Goal: Information Seeking & Learning: Learn about a topic

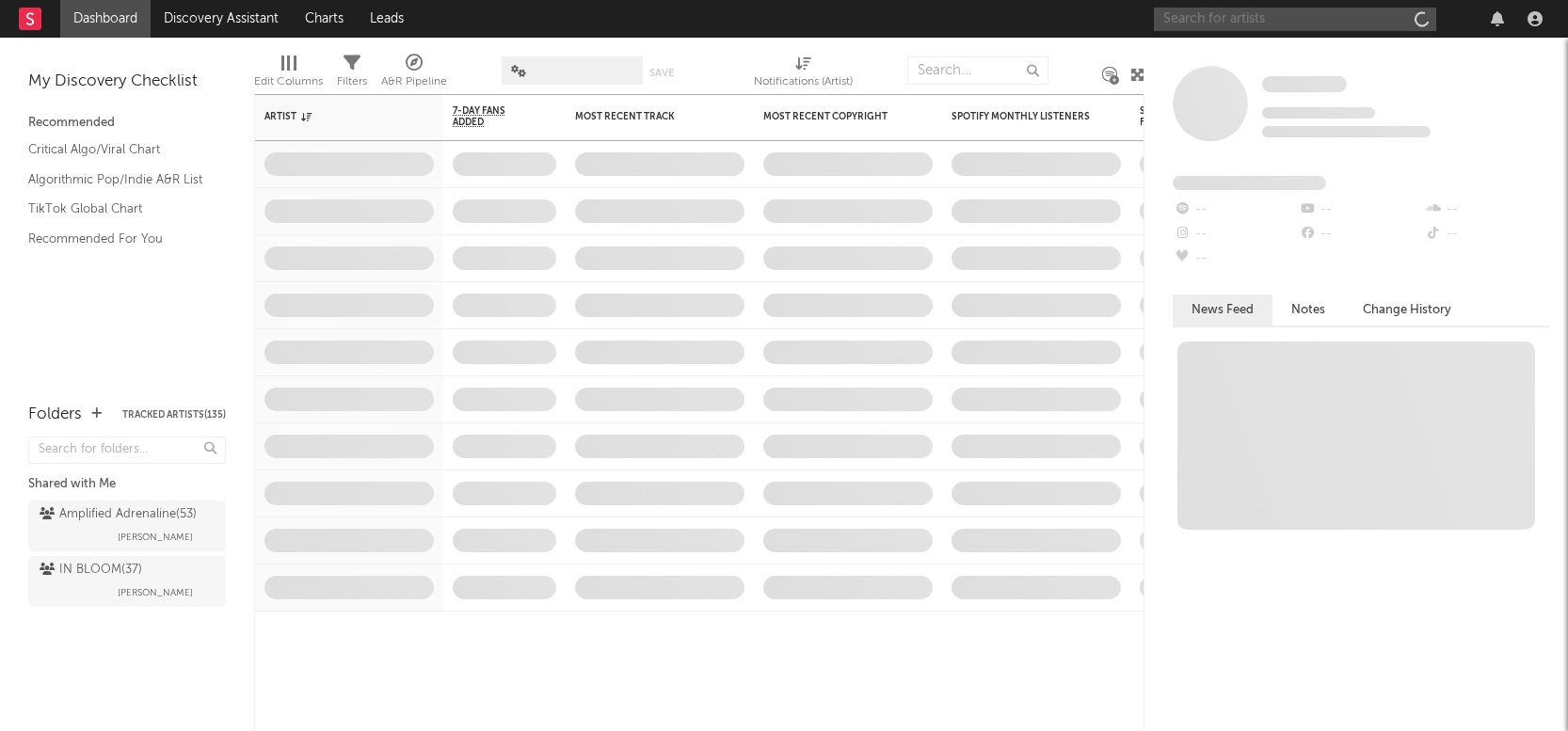
click at [1211, 27] on input "text" at bounding box center [1294, 20] width 282 height 23
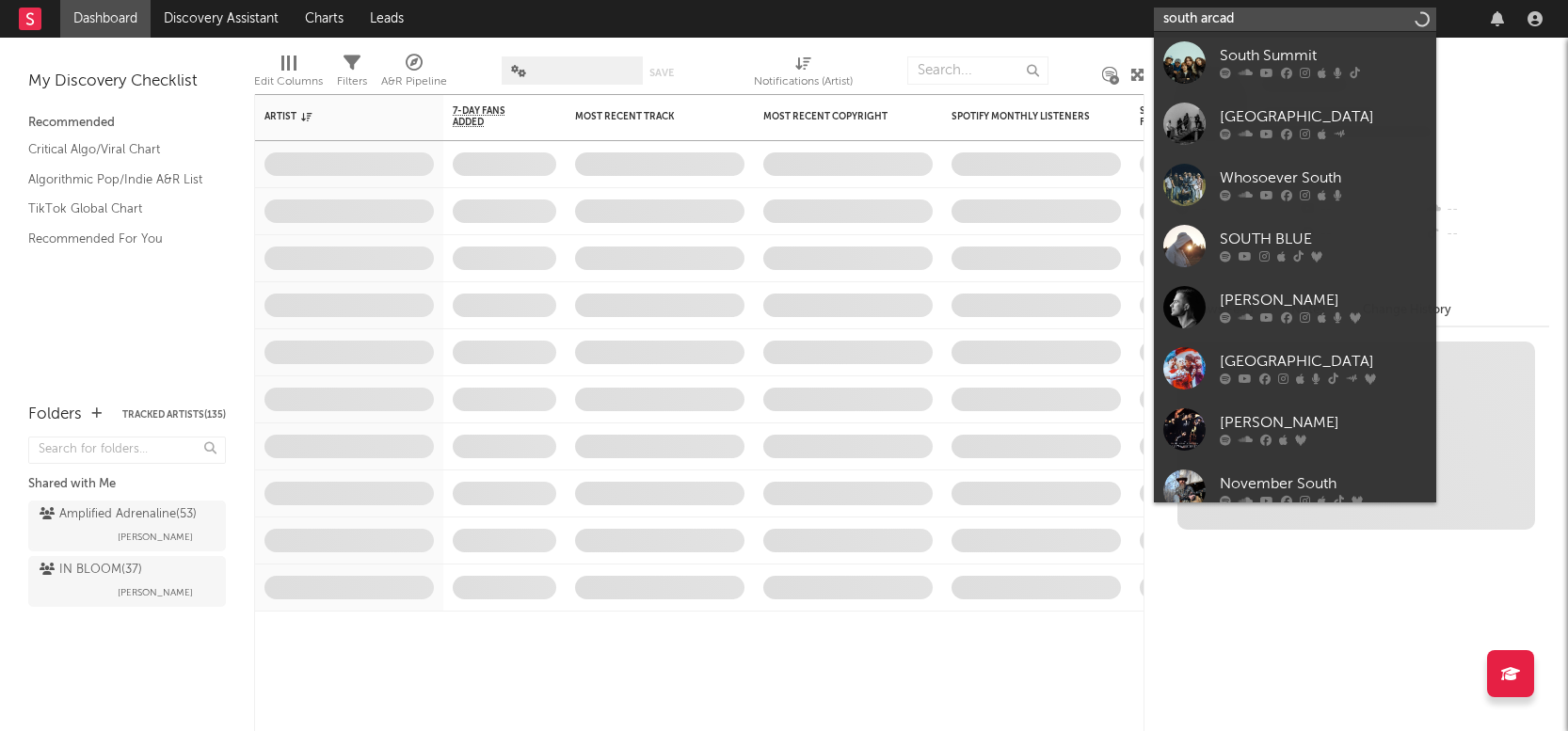
type input "south arcade"
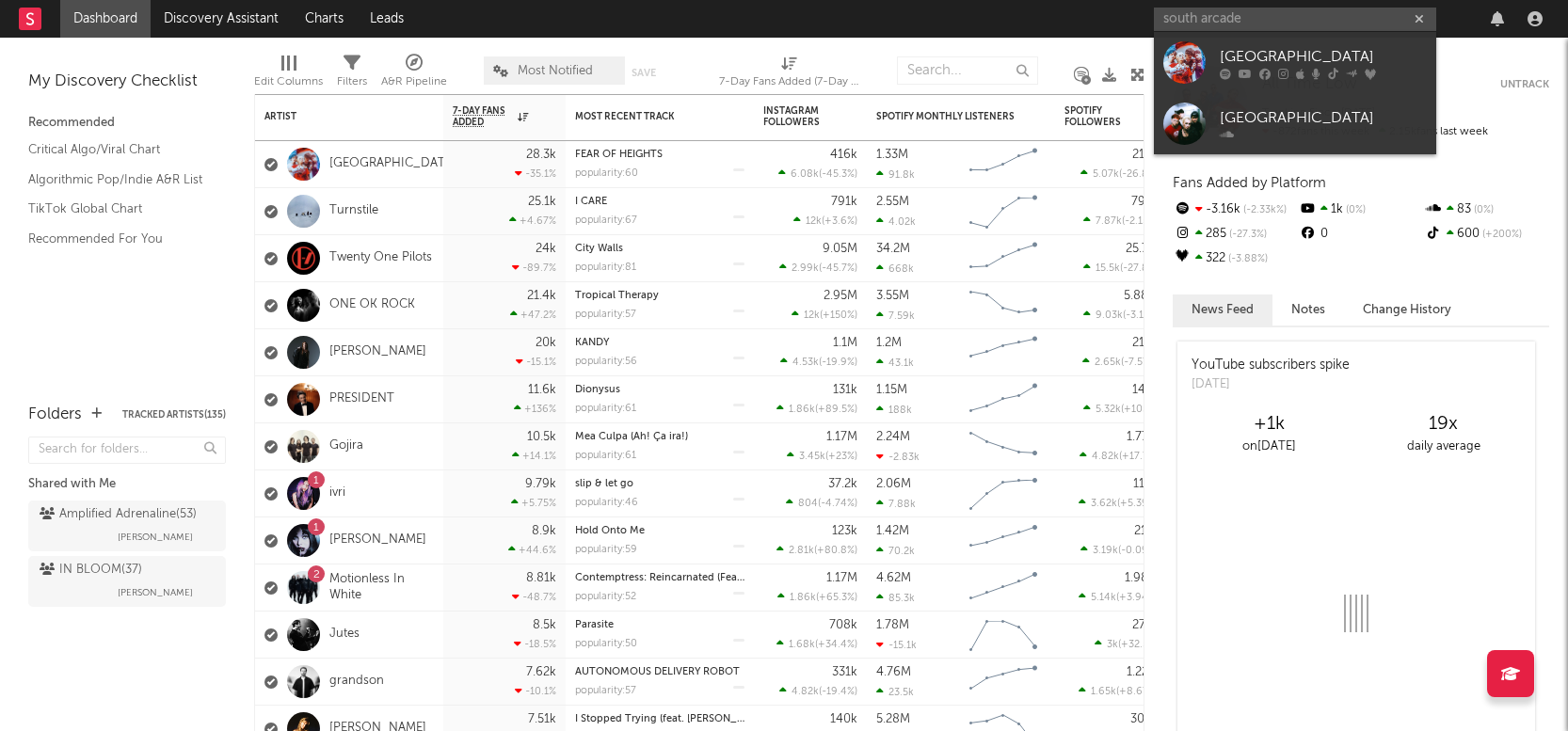
click at [1274, 50] on div "[GEOGRAPHIC_DATA]" at bounding box center [1323, 56] width 207 height 22
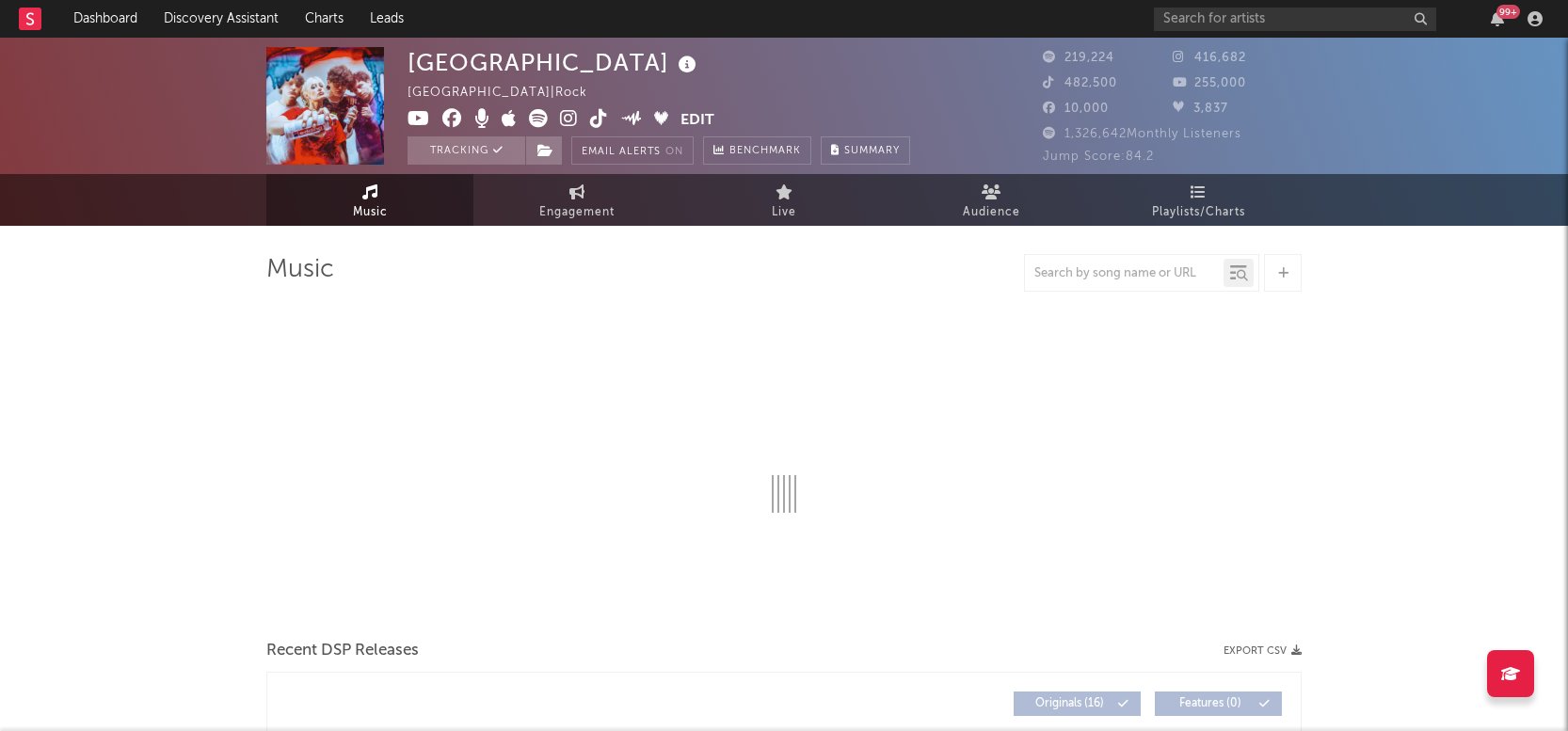
select select "6m"
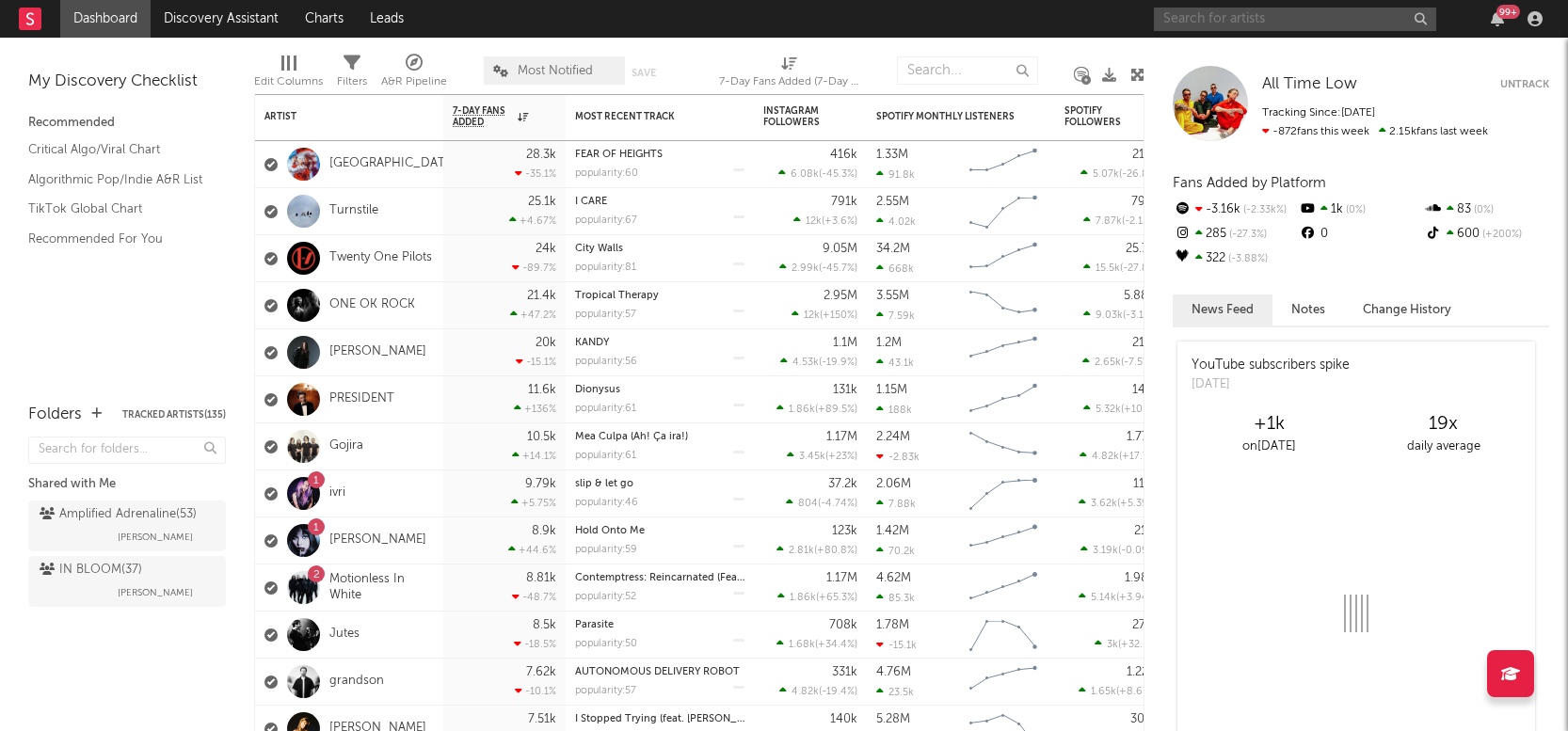
click at [1250, 20] on input "text" at bounding box center [1294, 20] width 282 height 23
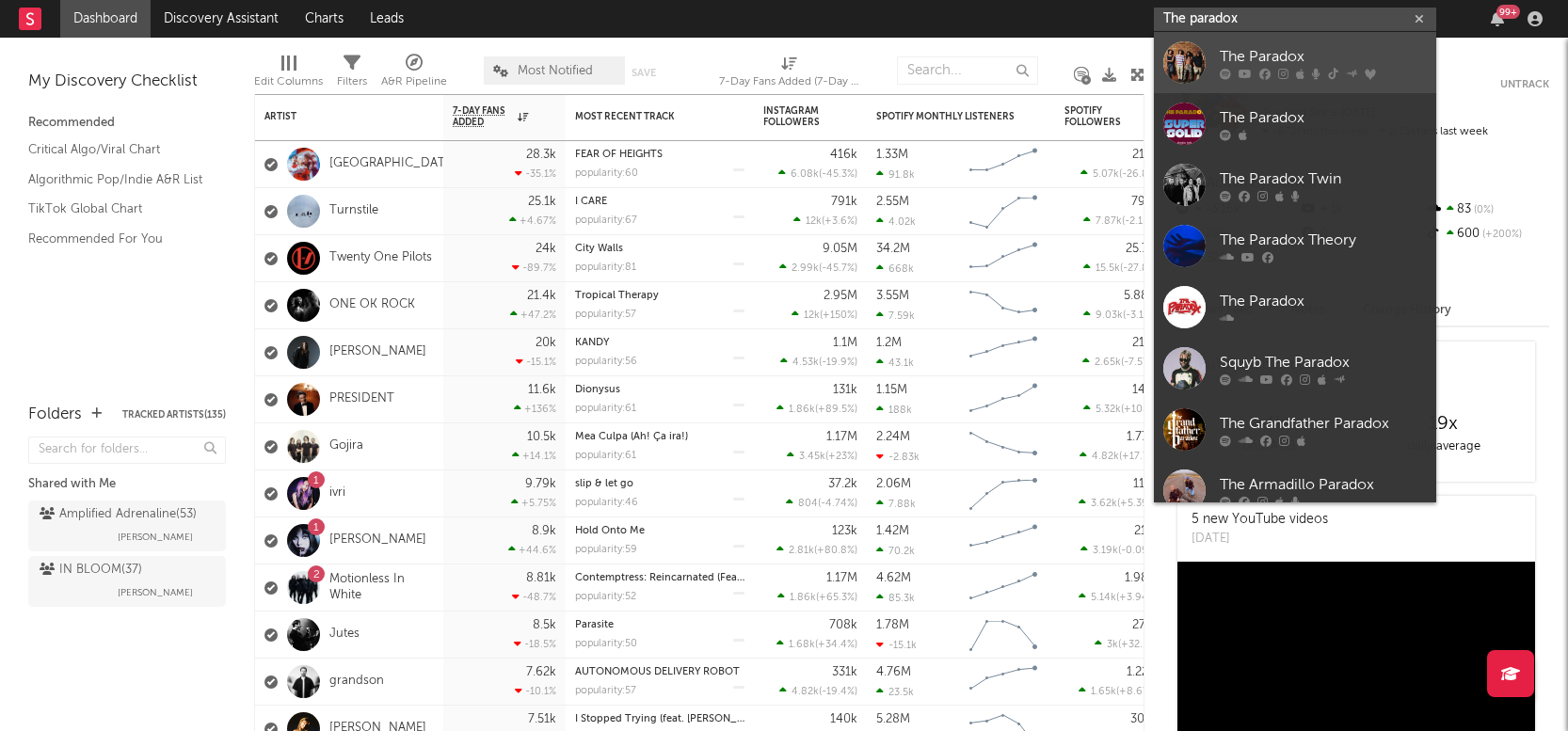
type input "The paradox"
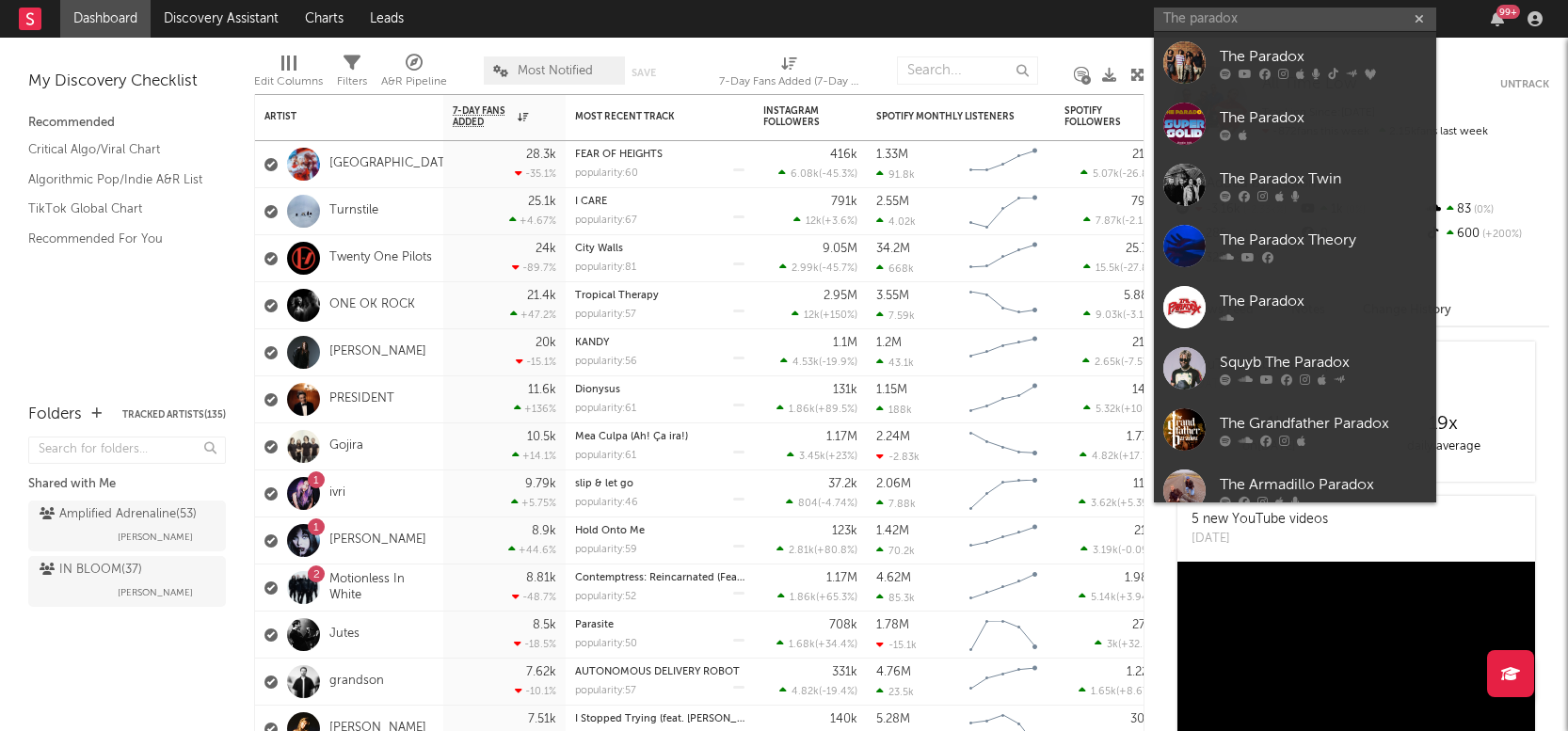
click at [1300, 56] on div "The Paradox" at bounding box center [1323, 56] width 207 height 22
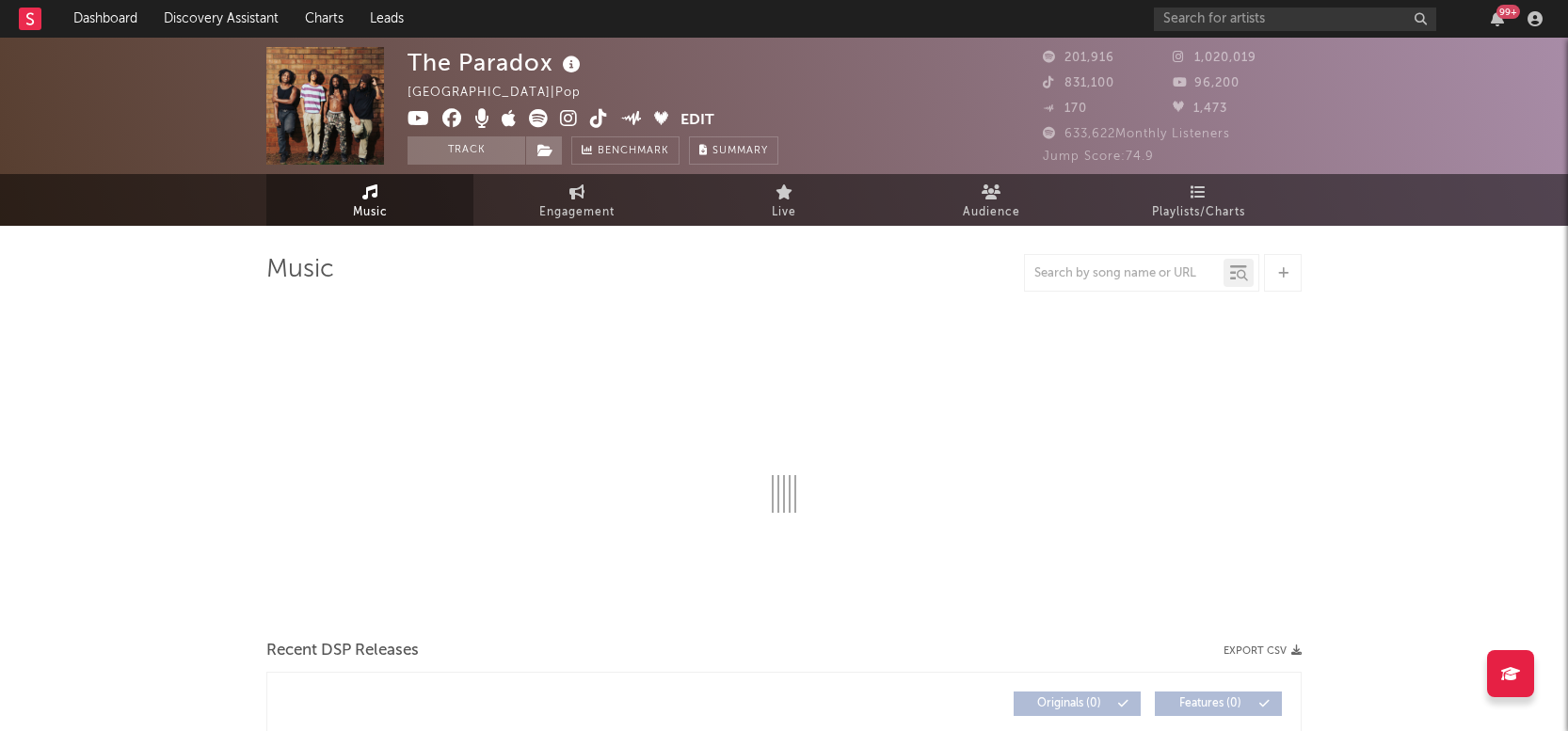
select select "6m"
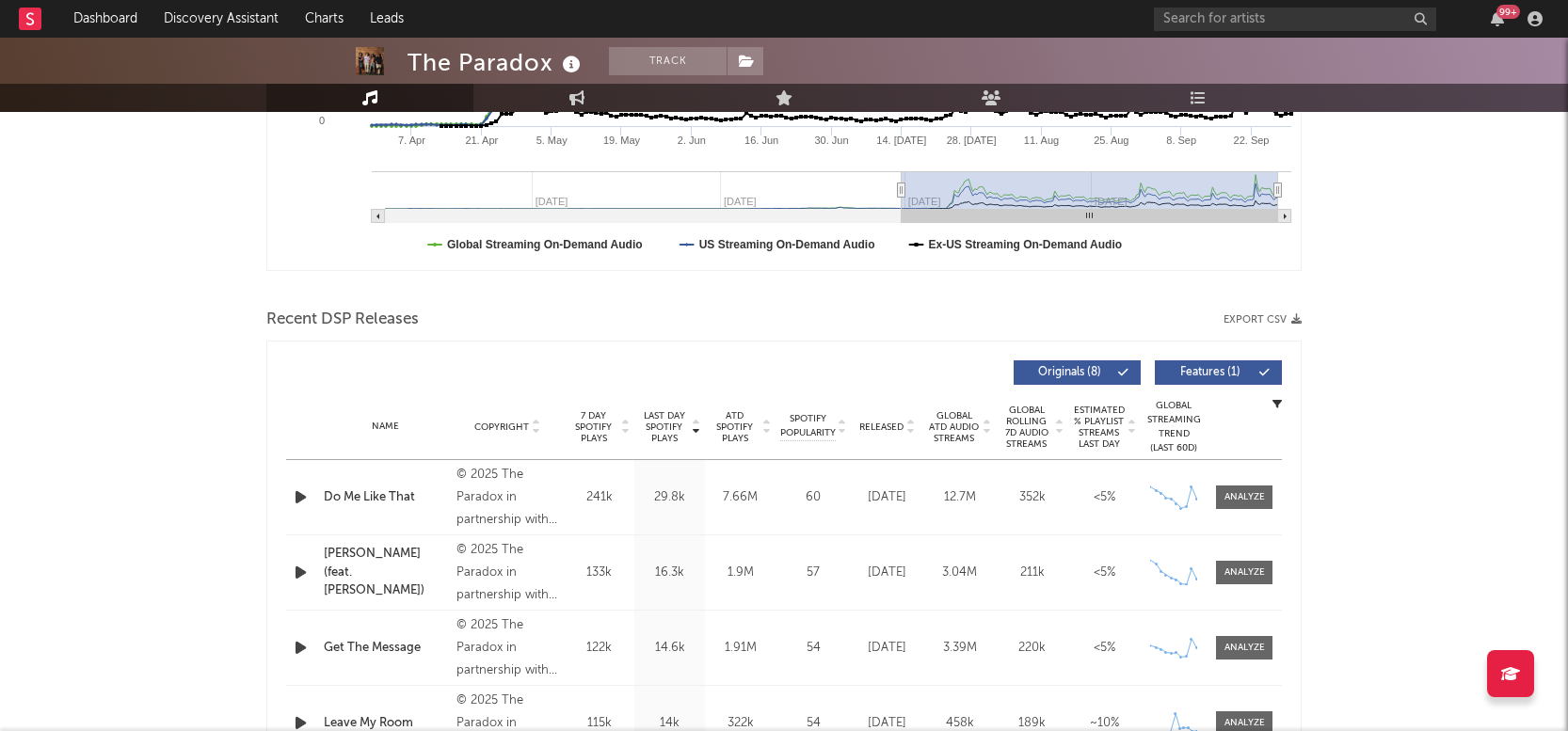
scroll to position [647, 0]
